Goal: Task Accomplishment & Management: Manage account settings

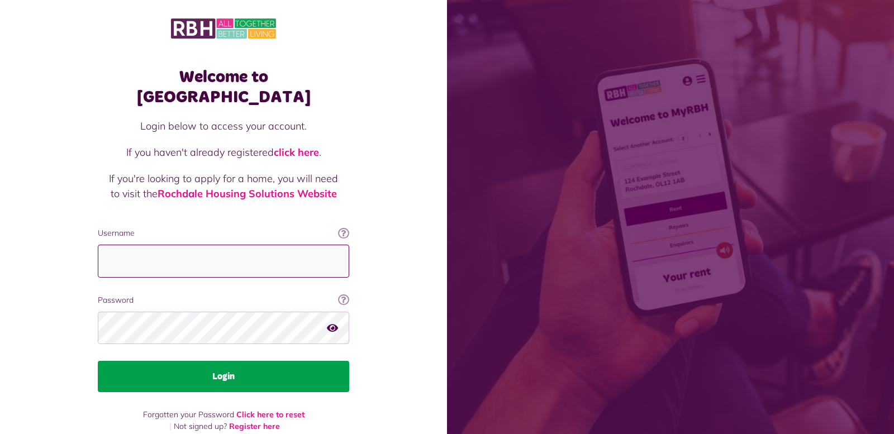
type input "**********"
click at [274, 361] on button "Login" at bounding box center [223, 376] width 251 height 31
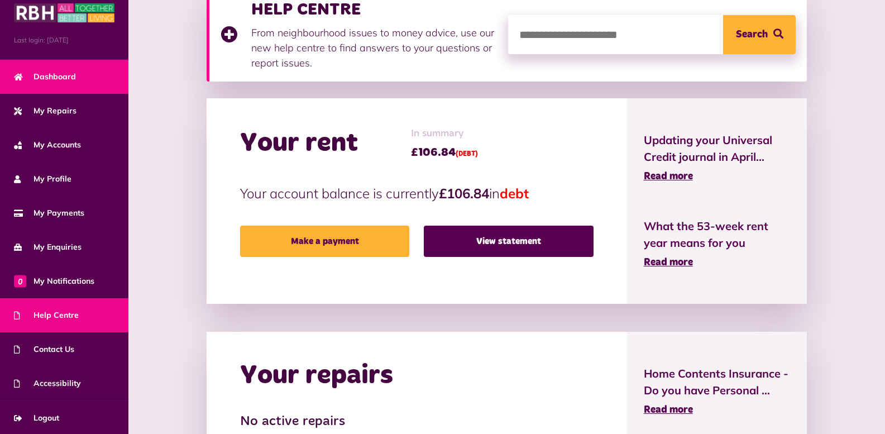
scroll to position [223, 0]
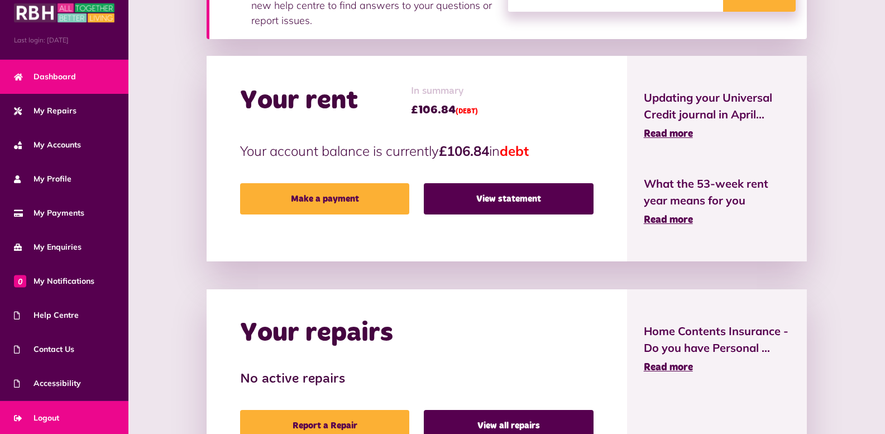
click at [71, 420] on link "Logout" at bounding box center [64, 418] width 128 height 34
